Goal: Information Seeking & Learning: Learn about a topic

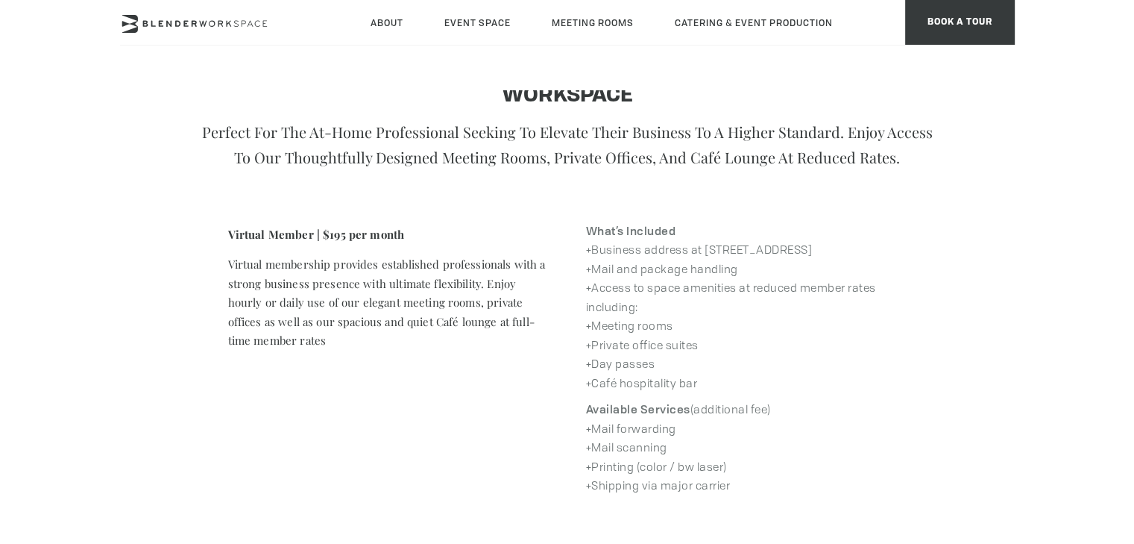
scroll to position [559, 0]
click at [664, 253] on p "What’s Included +Business address at [STREET_ADDRESS] +Mail and package handlin…" at bounding box center [746, 309] width 321 height 172
click at [638, 285] on p "What’s Included +Business address at [STREET_ADDRESS] +Mail and package handlin…" at bounding box center [746, 309] width 321 height 172
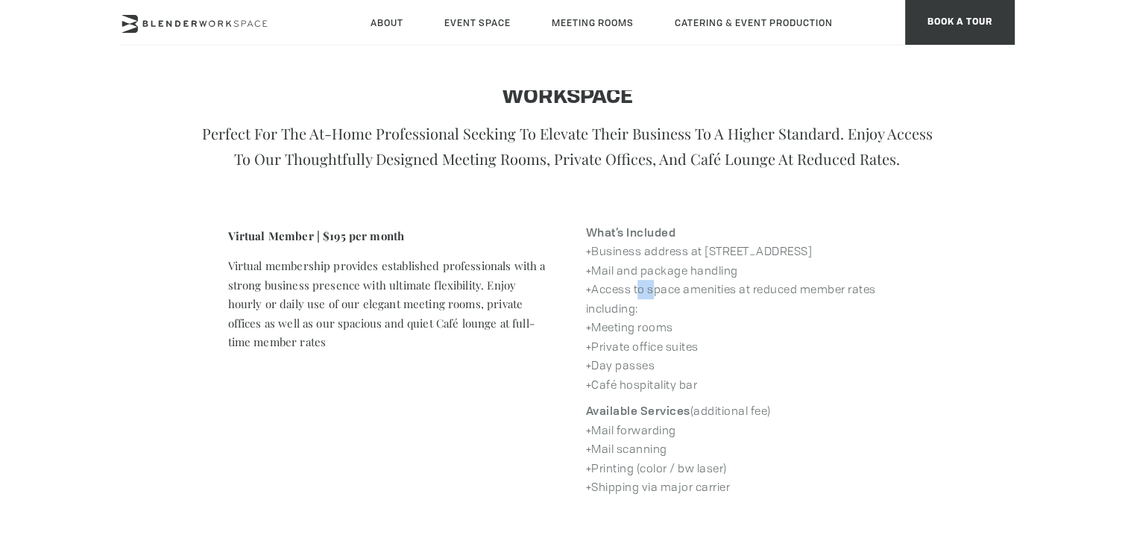
click at [638, 285] on p "What’s Included +Business address at [STREET_ADDRESS] +Mail and package handlin…" at bounding box center [746, 309] width 321 height 172
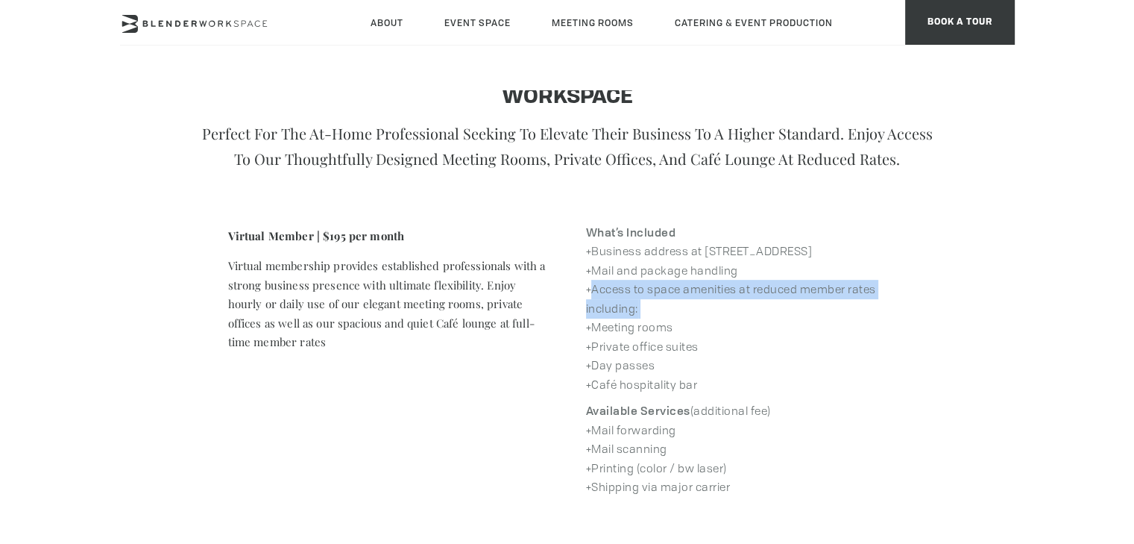
click at [638, 285] on p "What’s Included +Business address at [STREET_ADDRESS] +Mail and package handlin…" at bounding box center [746, 309] width 321 height 172
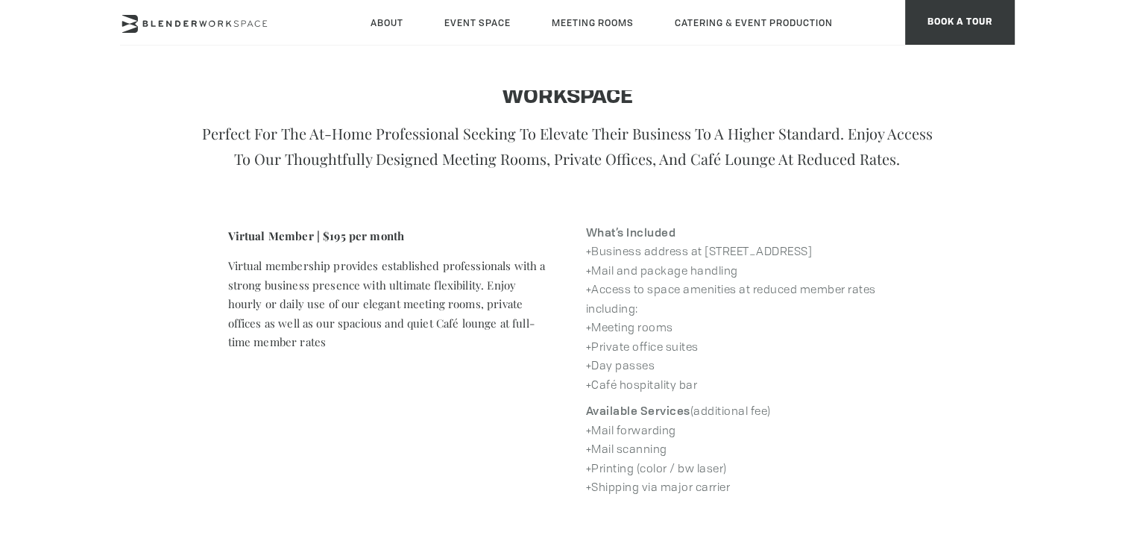
click at [618, 321] on p "What’s Included +Business address at [STREET_ADDRESS] +Mail and package handlin…" at bounding box center [746, 309] width 321 height 172
click at [616, 356] on p "What’s Included +Business address at [STREET_ADDRESS] +Mail and package handlin…" at bounding box center [746, 309] width 321 height 172
click at [617, 386] on p "What’s Included +Business address at [STREET_ADDRESS] +Mail and package handlin…" at bounding box center [746, 309] width 321 height 172
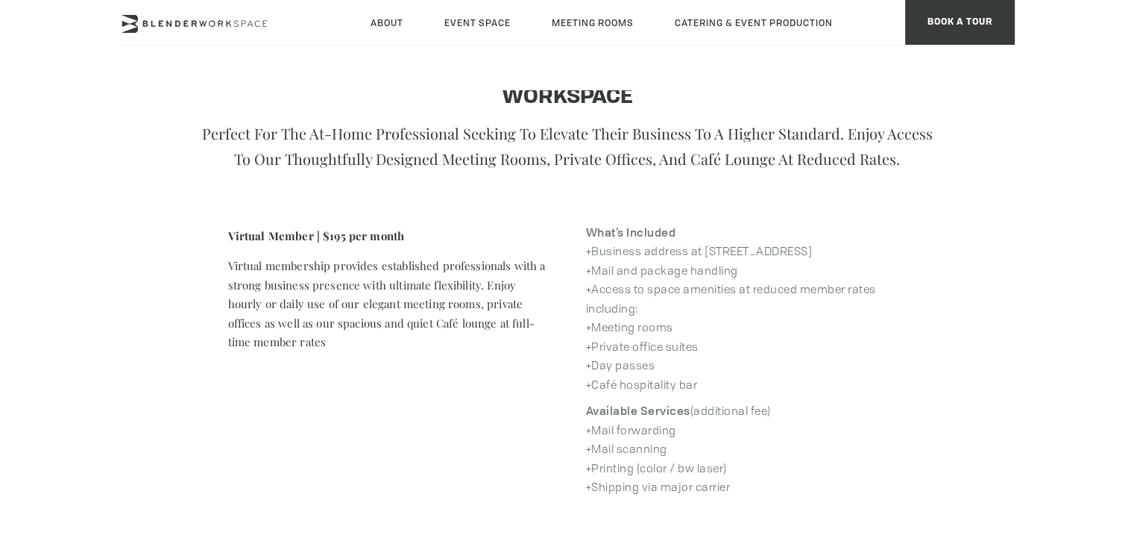
click at [616, 395] on div "What’s Included +Business address at [STREET_ADDRESS] +Mail and package handlin…" at bounding box center [747, 360] width 358 height 289
click at [620, 430] on p "Available Services (additional fee) +Mail forwarding +Mail scanning +Printing (…" at bounding box center [746, 448] width 321 height 95
click at [634, 450] on p "Available Services (additional fee) +Mail forwarding +Mail scanning +Printing (…" at bounding box center [746, 448] width 321 height 95
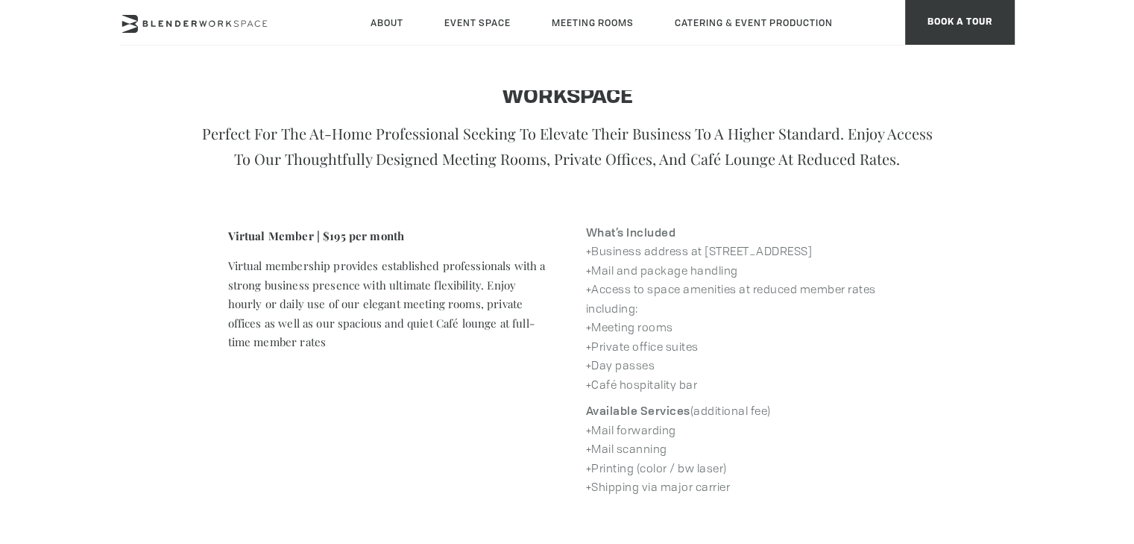
click at [634, 450] on p "Available Services (additional fee) +Mail forwarding +Mail scanning +Printing (…" at bounding box center [746, 448] width 321 height 95
click at [633, 463] on p "Available Services (additional fee) +Mail forwarding +Mail scanning +Printing (…" at bounding box center [746, 448] width 321 height 95
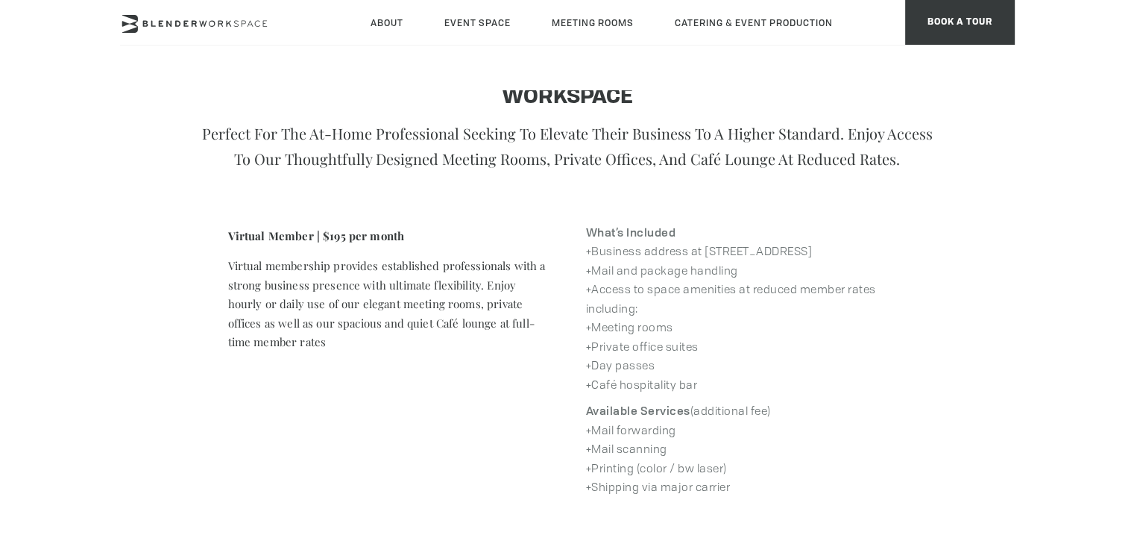
click at [628, 483] on p "Available Services (additional fee) +Mail forwarding +Mail scanning +Printing (…" at bounding box center [746, 448] width 321 height 95
drag, startPoint x: 691, startPoint y: 157, endPoint x: 718, endPoint y: 168, distance: 29.1
click at [718, 168] on p "Perfect for the at-home professional seeking to elevate their business to a hig…" at bounding box center [568, 146] width 746 height 51
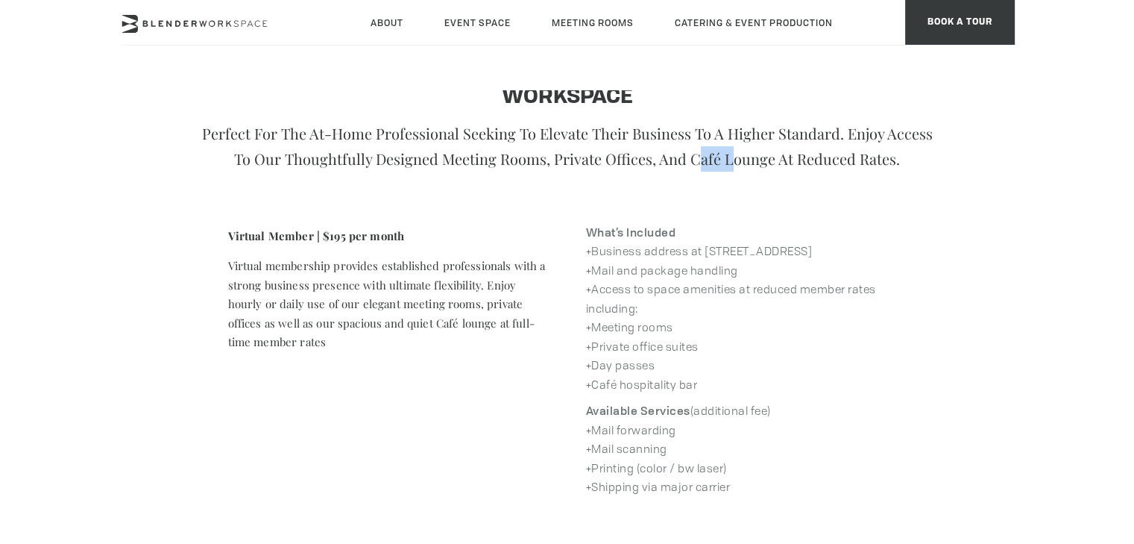
click at [718, 168] on p "Perfect for the at-home professional seeking to elevate their business to a hig…" at bounding box center [568, 146] width 746 height 51
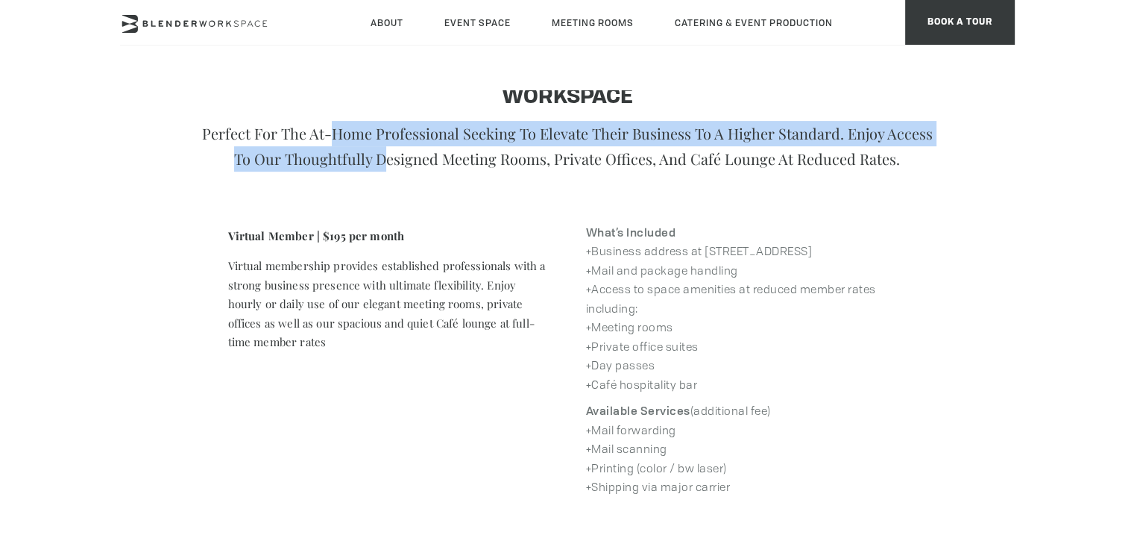
drag, startPoint x: 326, startPoint y: 136, endPoint x: 373, endPoint y: 156, distance: 51.1
click at [373, 156] on p "Perfect for the at-home professional seeking to elevate their business to a hig…" at bounding box center [568, 146] width 746 height 51
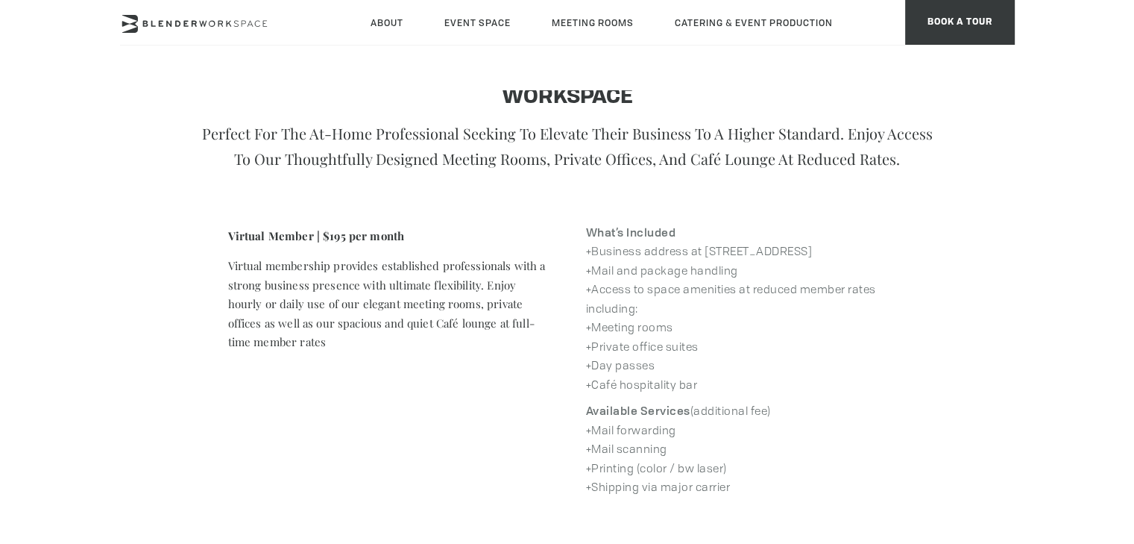
click at [583, 165] on p "Perfect for the at-home professional seeking to elevate their business to a hig…" at bounding box center [568, 146] width 746 height 51
click at [583, 159] on p "Perfect for the at-home professional seeking to elevate their business to a hig…" at bounding box center [568, 146] width 746 height 51
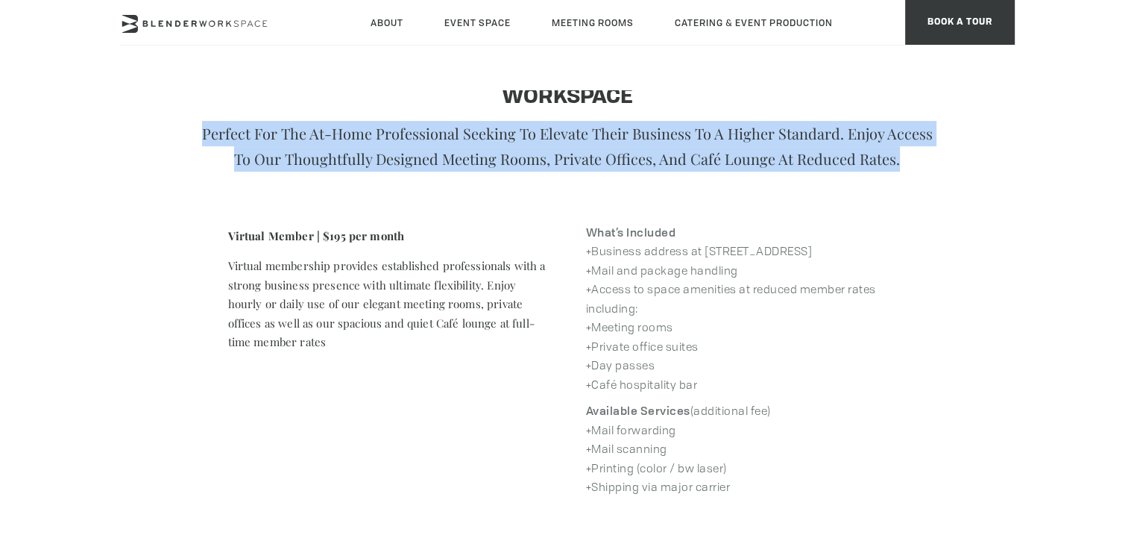
click at [583, 159] on p "Perfect for the at-home professional seeking to elevate their business to a hig…" at bounding box center [568, 146] width 746 height 51
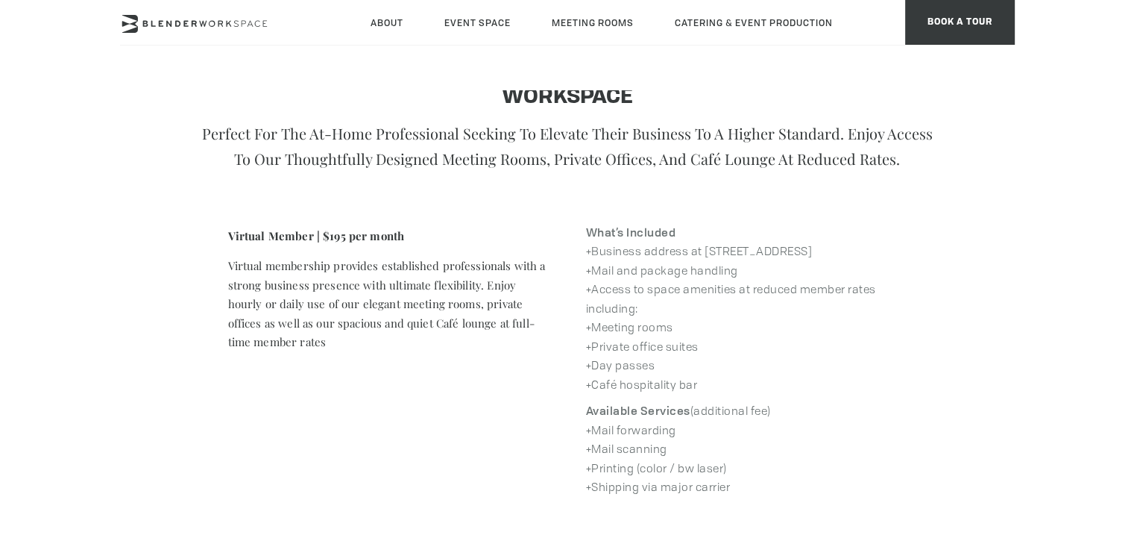
click at [291, 248] on div "Virtual Member | $195 per month Virtual membership provides established profess…" at bounding box center [389, 290] width 358 height 148
click at [302, 229] on strong "Virtual Member | $195 per month" at bounding box center [316, 235] width 177 height 15
click at [288, 264] on p "Virtual membership provides established professionals with a strong business pr…" at bounding box center [388, 304] width 321 height 95
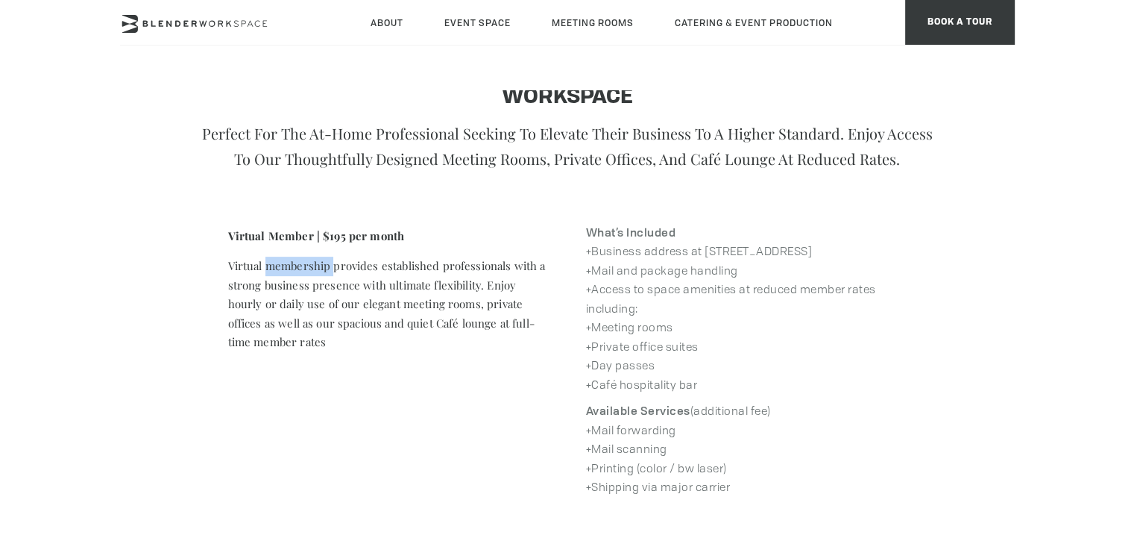
click at [288, 264] on p "Virtual membership provides established professionals with a strong business pr…" at bounding box center [388, 304] width 321 height 95
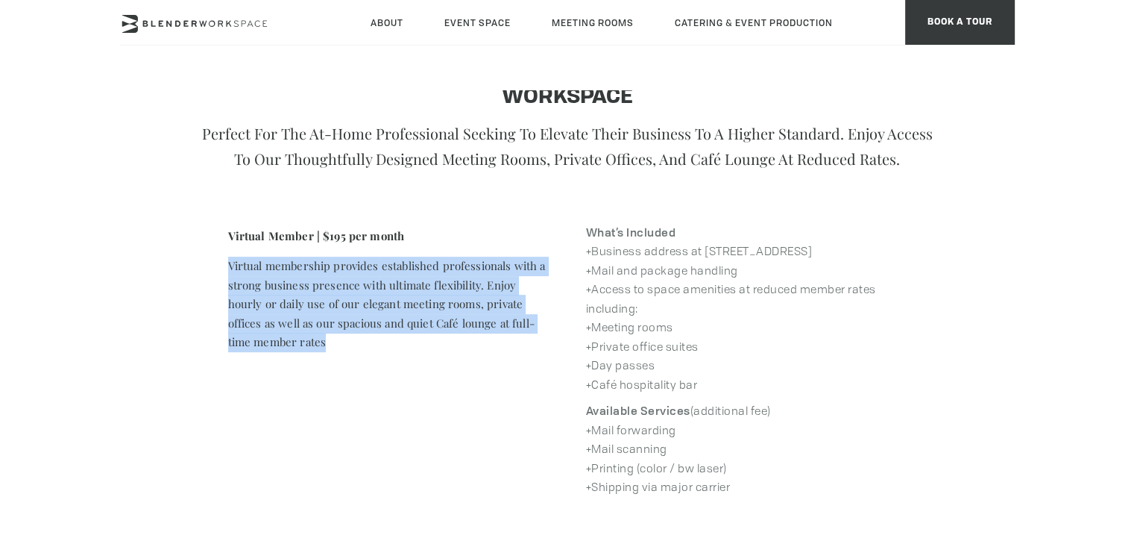
click at [288, 264] on p "Virtual membership provides established professionals with a strong business pr…" at bounding box center [388, 304] width 321 height 95
click at [300, 266] on p "Virtual membership provides established professionals with a strong business pr…" at bounding box center [388, 304] width 321 height 95
click at [251, 287] on p "Virtual membership provides established professionals with a strong business pr…" at bounding box center [388, 304] width 321 height 95
click at [297, 284] on p "Virtual membership provides established professionals with a strong business pr…" at bounding box center [388, 304] width 321 height 95
click at [304, 296] on p "Virtual membership provides established professionals with a strong business pr…" at bounding box center [388, 304] width 321 height 95
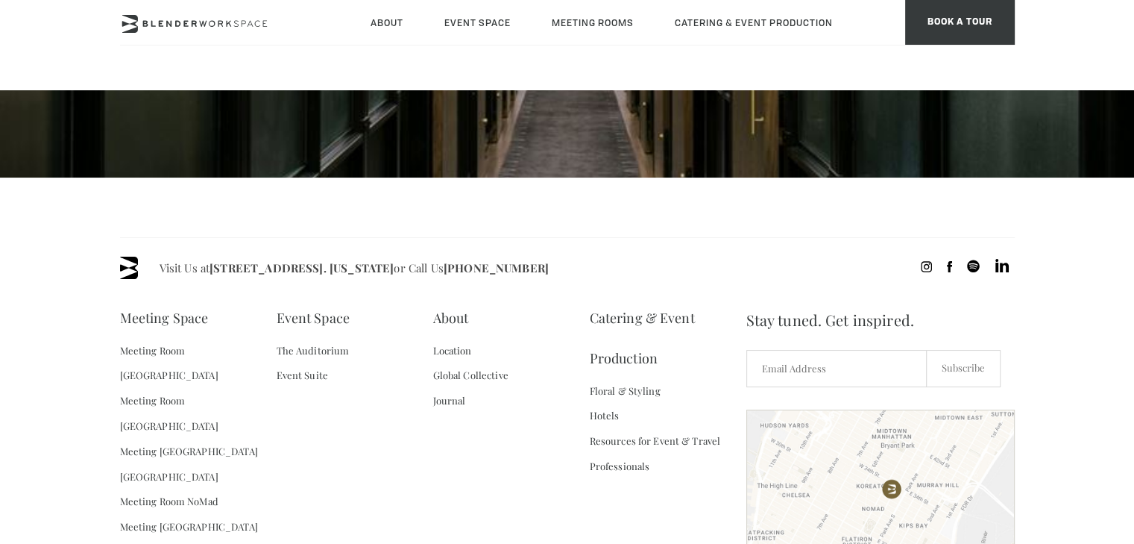
scroll to position [1380, 0]
